Goal: Find specific page/section: Find specific page/section

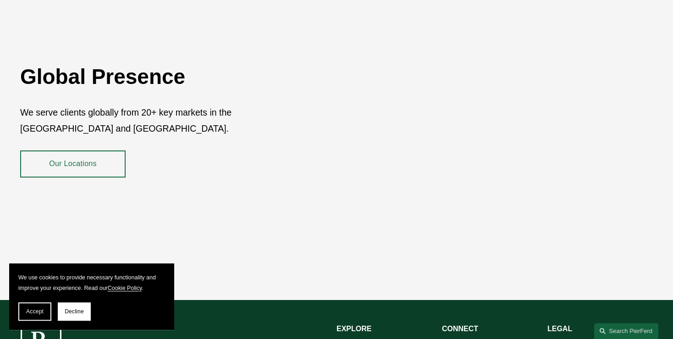
scroll to position [1549, 0]
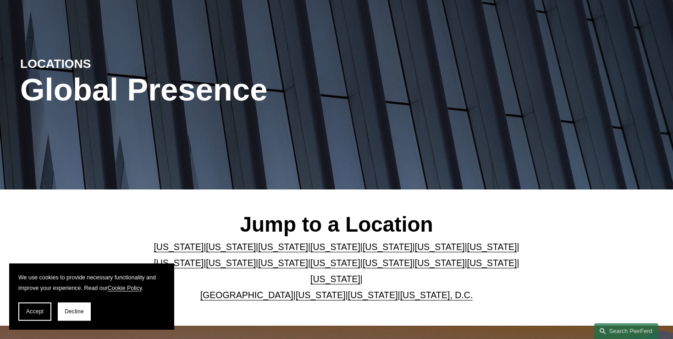
scroll to position [97, 0]
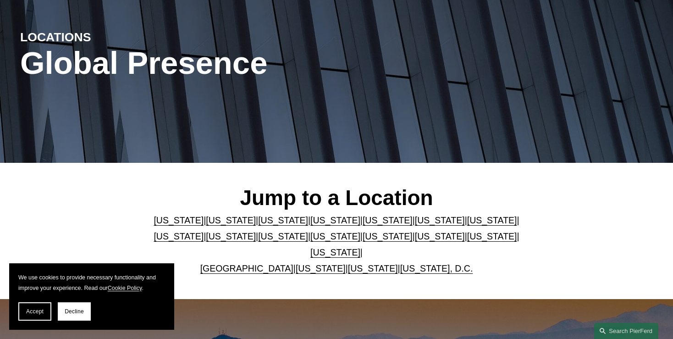
click at [310, 241] on link "[US_STATE]" at bounding box center [335, 236] width 50 height 10
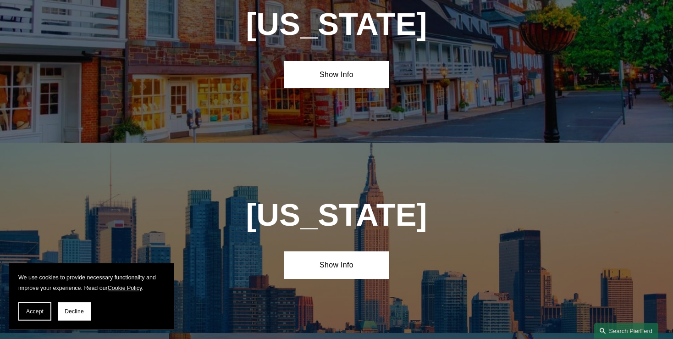
scroll to position [2218, 0]
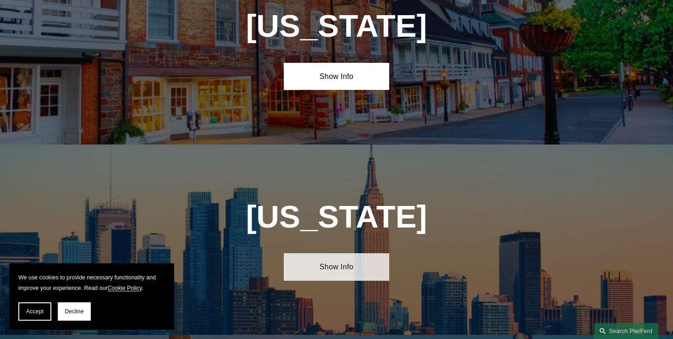
click at [316, 253] on link "Show Info" at bounding box center [336, 266] width 105 height 27
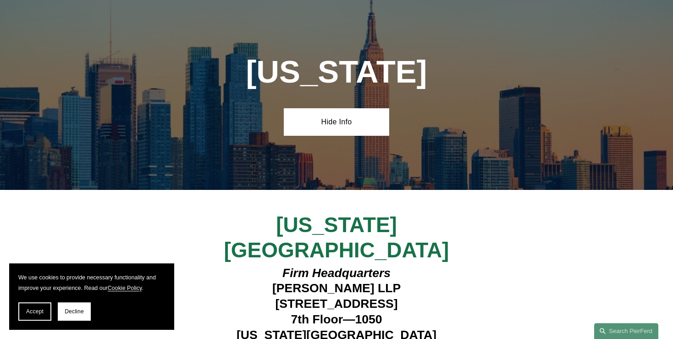
scroll to position [2363, 0]
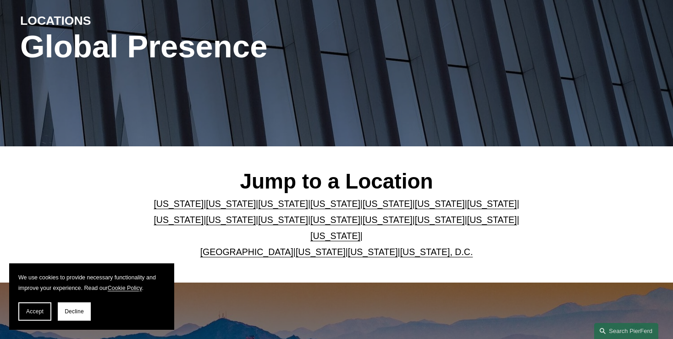
scroll to position [193, 0]
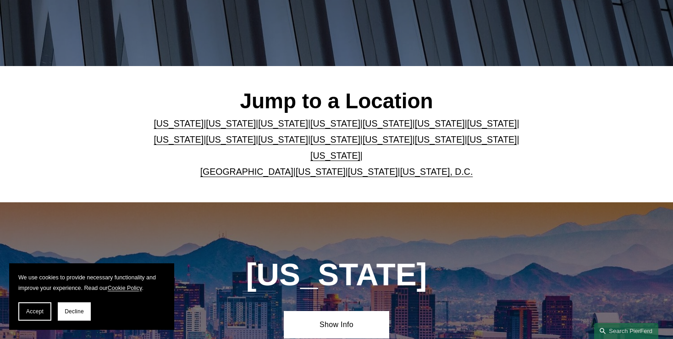
click at [360, 150] on link "Texas" at bounding box center [335, 155] width 50 height 10
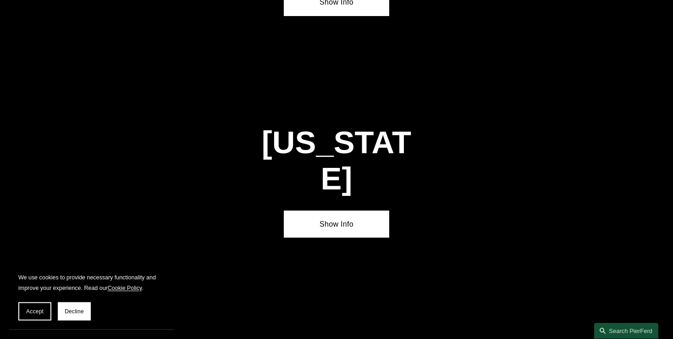
scroll to position [3084, 0]
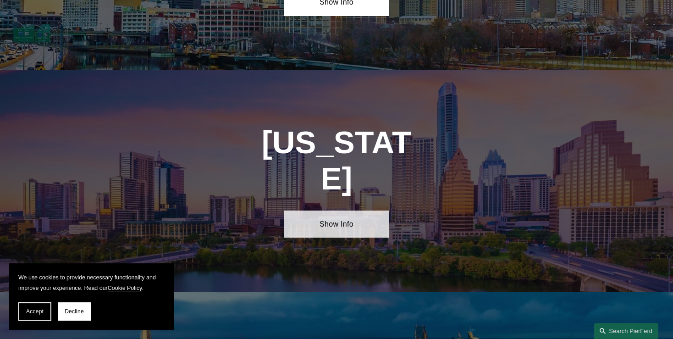
click at [333, 210] on link "Show Info" at bounding box center [336, 223] width 105 height 27
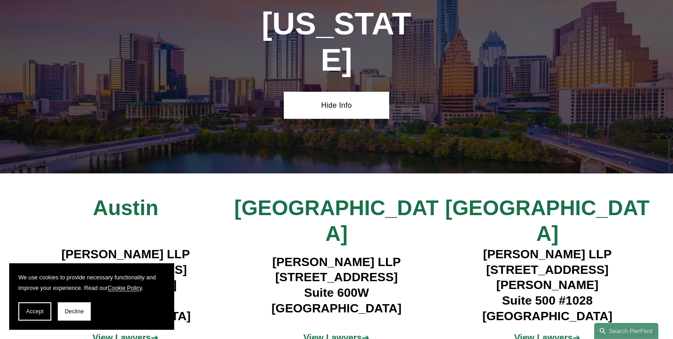
scroll to position [3230, 0]
